Goal: Task Accomplishment & Management: Manage account settings

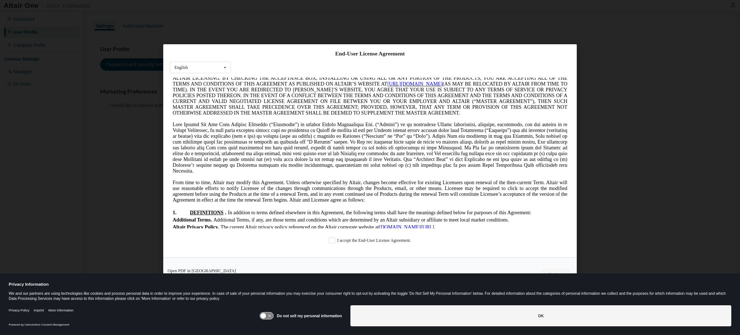
scroll to position [36, 0]
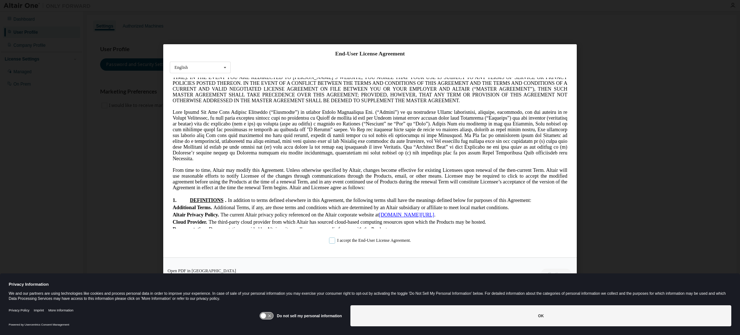
click at [379, 244] on div "End-User License Agreement English English Chinese French German Japanese Korea…" at bounding box center [370, 150] width 414 height 213
click at [335, 244] on label "I accept the End-User License Agreement." at bounding box center [370, 241] width 82 height 6
click at [553, 271] on button "Continue" at bounding box center [555, 274] width 31 height 11
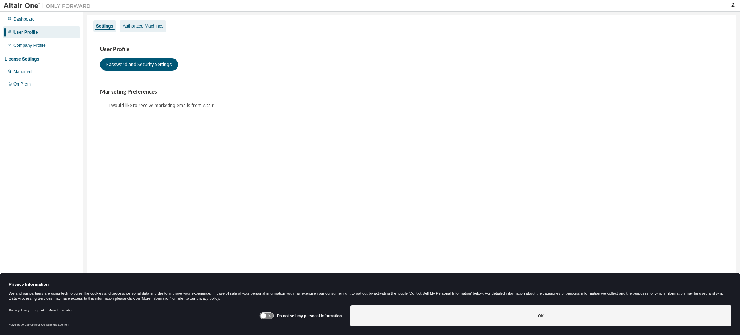
click at [128, 27] on div "Authorized Machines" at bounding box center [143, 26] width 41 height 6
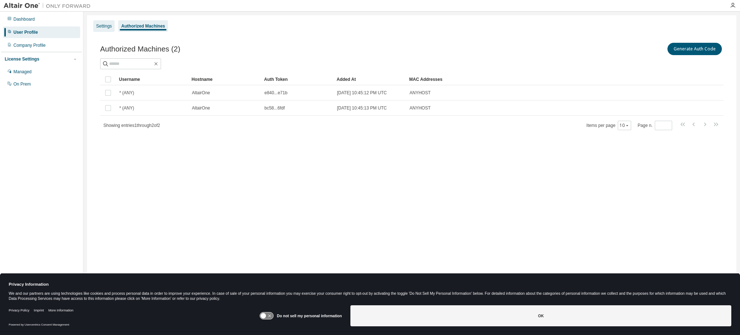
click at [112, 25] on div "Settings" at bounding box center [103, 26] width 21 height 12
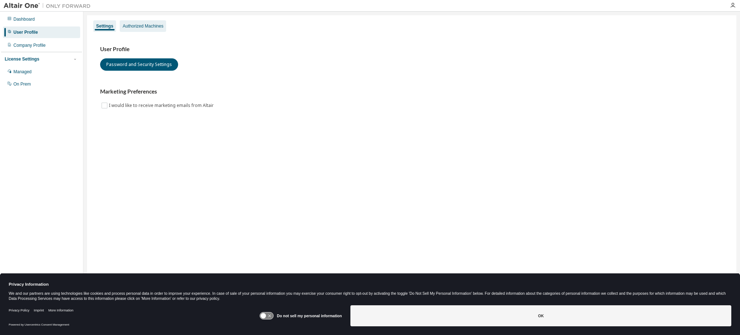
click at [140, 31] on div "Authorized Machines" at bounding box center [143, 26] width 46 height 12
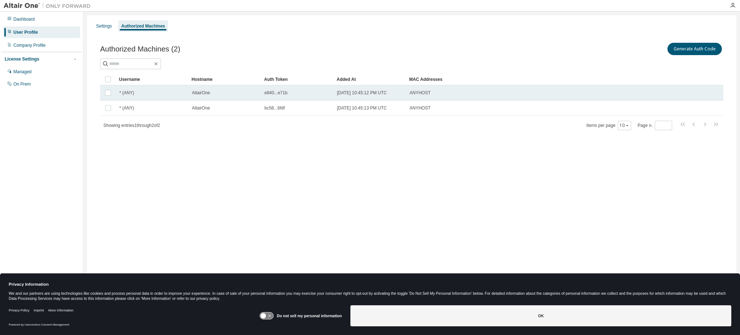
click at [327, 99] on td "e840...e71b" at bounding box center [297, 92] width 73 height 15
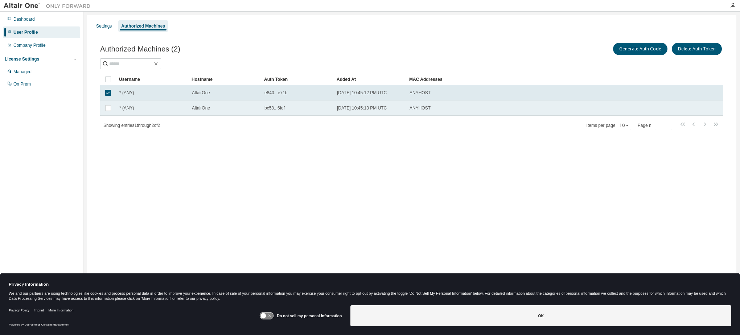
click at [248, 105] on td "AltairOne" at bounding box center [225, 108] width 73 height 15
click at [652, 55] on button "Generate Auth Code" at bounding box center [640, 49] width 54 height 12
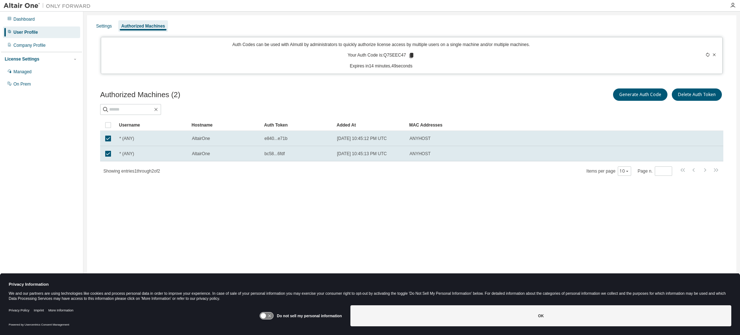
click at [411, 56] on icon at bounding box center [412, 55] width 4 height 5
click at [612, 132] on table "Username Hostname Auth Token Added At MAC Addresses * (ANY) AltairOne e840...e7…" at bounding box center [412, 140] width 624 height 42
click at [25, 20] on div "Dashboard" at bounding box center [23, 19] width 21 height 6
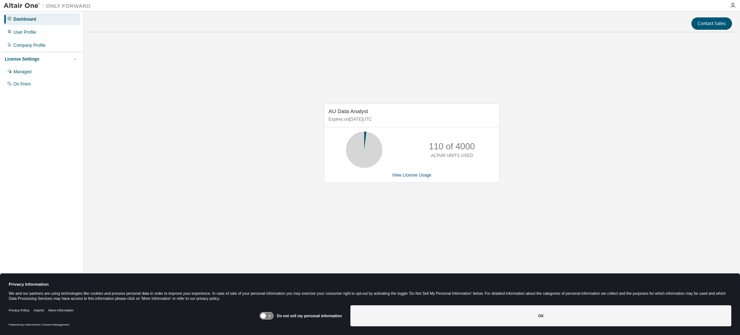
click at [34, 20] on div "Dashboard" at bounding box center [24, 19] width 23 height 6
click at [26, 35] on div "User Profile" at bounding box center [41, 32] width 77 height 12
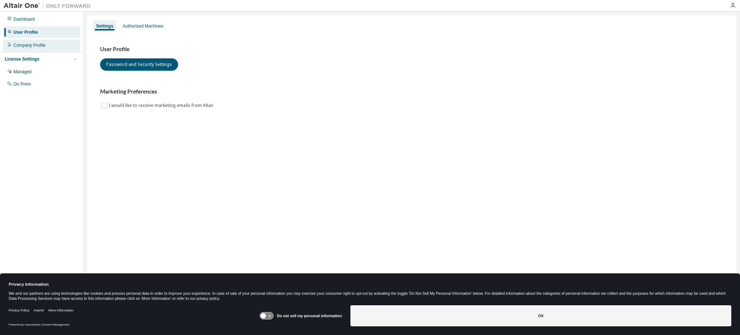
click at [29, 46] on div "Company Profile" at bounding box center [29, 45] width 32 height 6
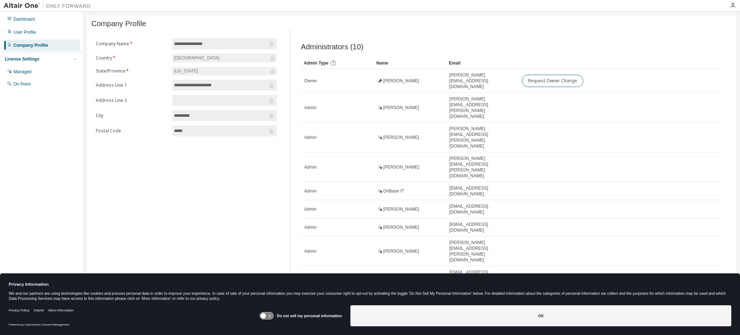
click at [737, 5] on div at bounding box center [733, 6] width 15 height 6
click at [732, 5] on icon "button" at bounding box center [733, 6] width 6 height 6
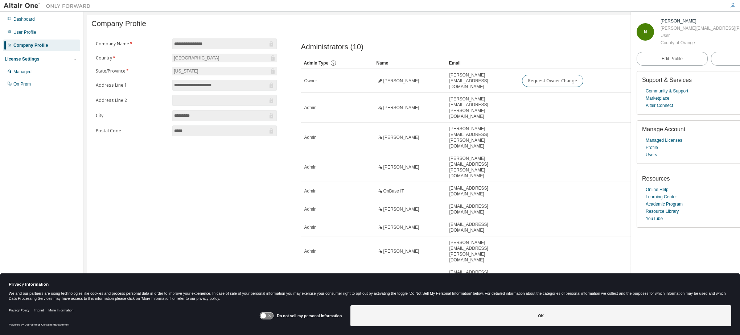
click at [241, 185] on div "**********" at bounding box center [186, 186] width 190 height 312
click at [25, 18] on div "Dashboard" at bounding box center [23, 19] width 21 height 6
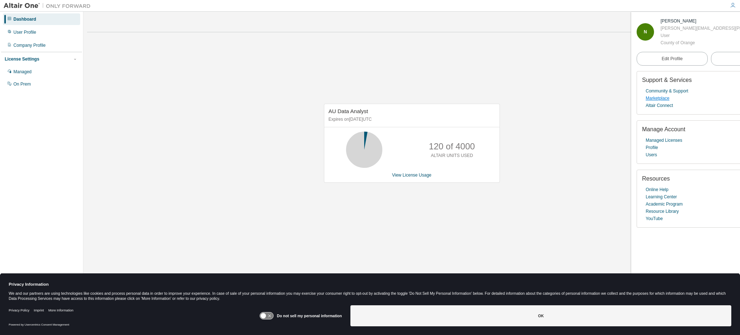
click at [653, 101] on link "Marketplace" at bounding box center [658, 98] width 24 height 7
click at [711, 55] on button "Logout" at bounding box center [746, 59] width 71 height 14
